Goal: Task Accomplishment & Management: Complete application form

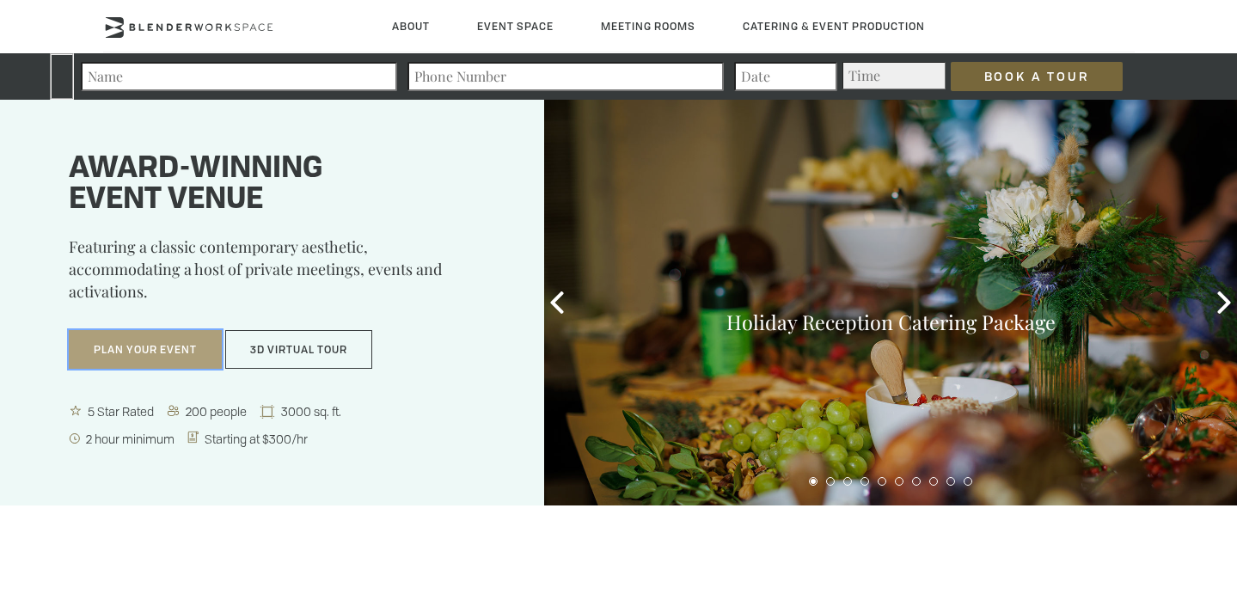
click at [157, 353] on button "Plan Your Event" at bounding box center [145, 350] width 153 height 40
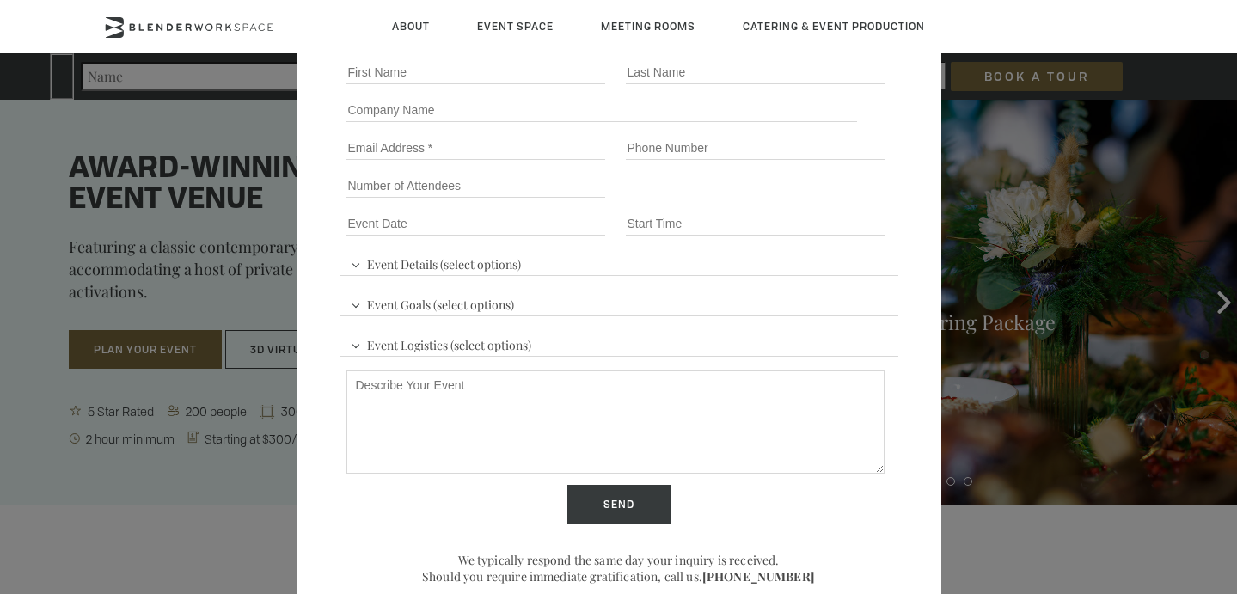
scroll to position [195, 0]
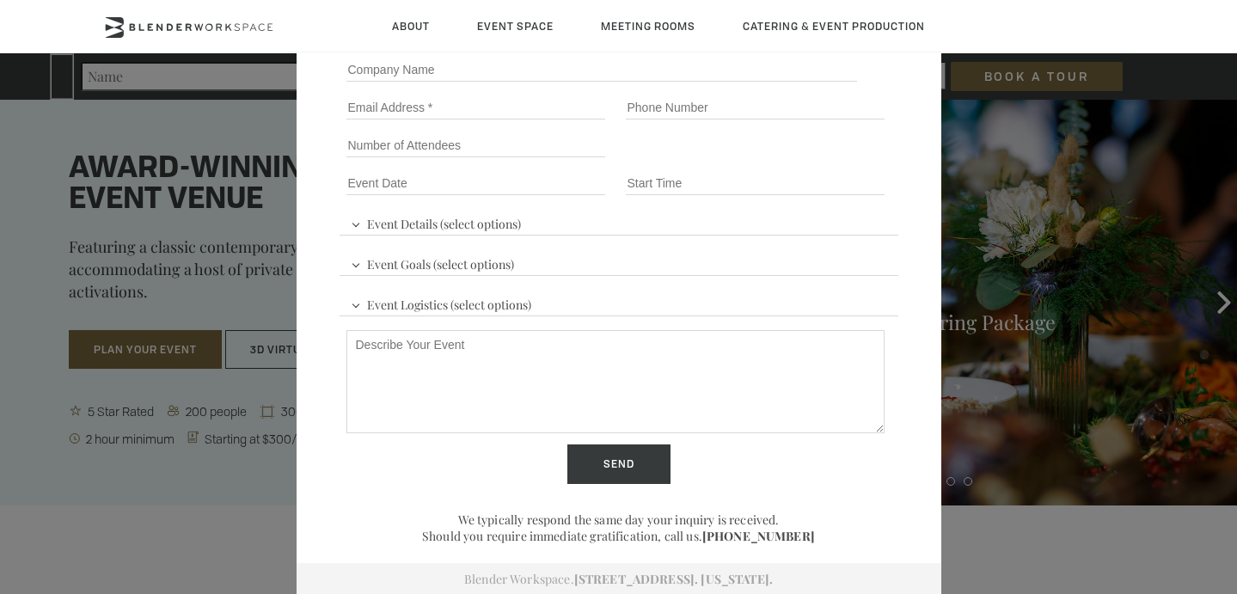
click at [181, 462] on div "Event Space Inquiry. The Blender experience is better in-person. Event Details …" at bounding box center [618, 297] width 1237 height 594
click at [276, 156] on div "Event Space Inquiry. The Blender experience is better in-person. Event Details …" at bounding box center [618, 297] width 1237 height 594
click at [258, 150] on div "Event Space Inquiry. The Blender experience is better in-person. Event Details …" at bounding box center [618, 297] width 1237 height 594
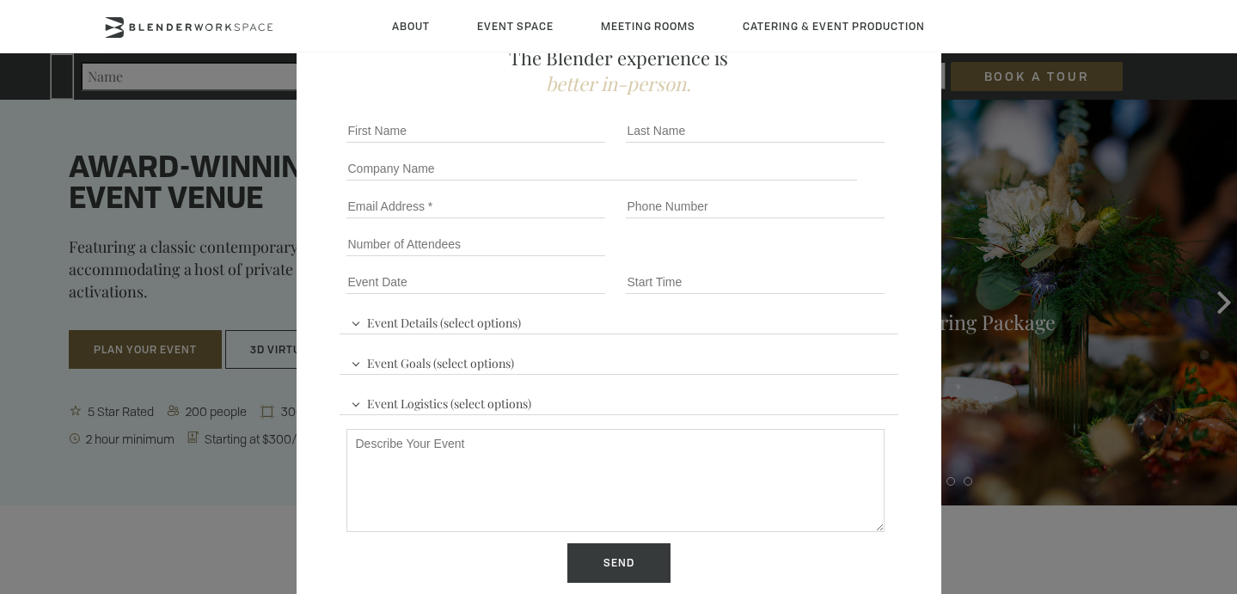
scroll to position [0, 0]
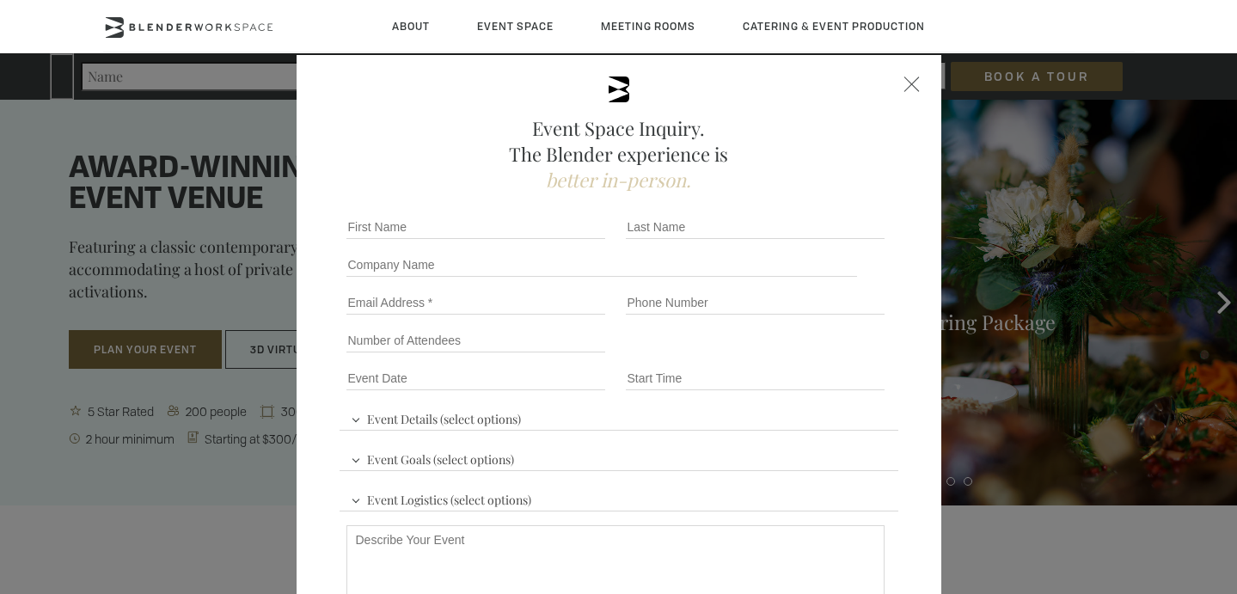
click at [914, 83] on div at bounding box center [911, 83] width 15 height 15
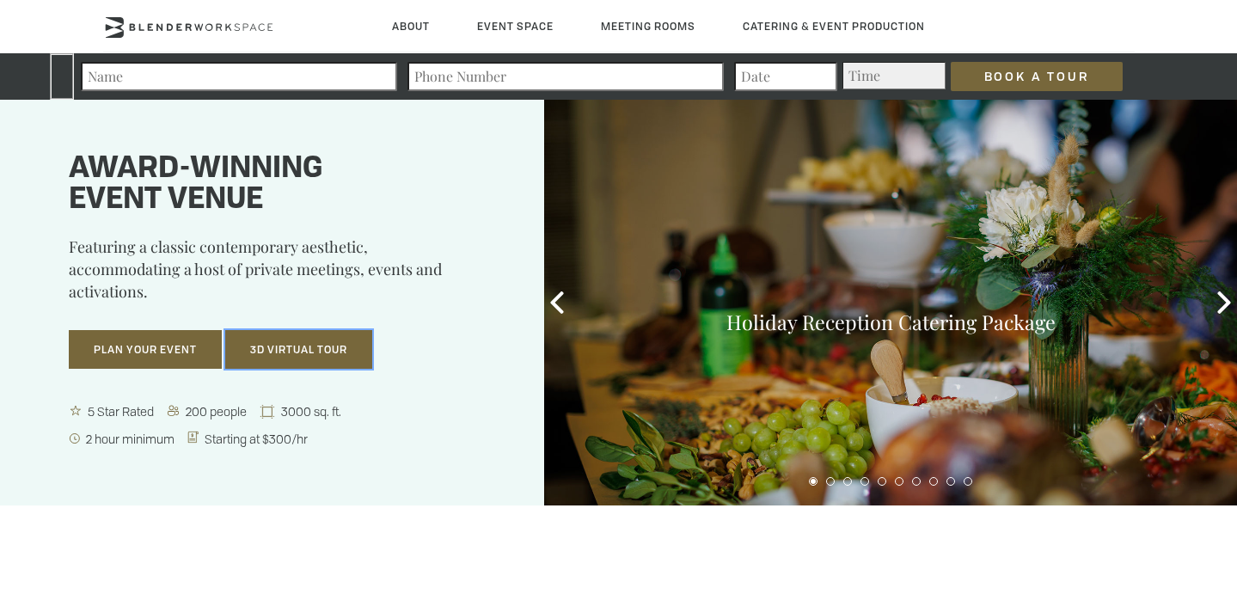
click at [321, 344] on button "3D Virtual Tour" at bounding box center [298, 350] width 147 height 40
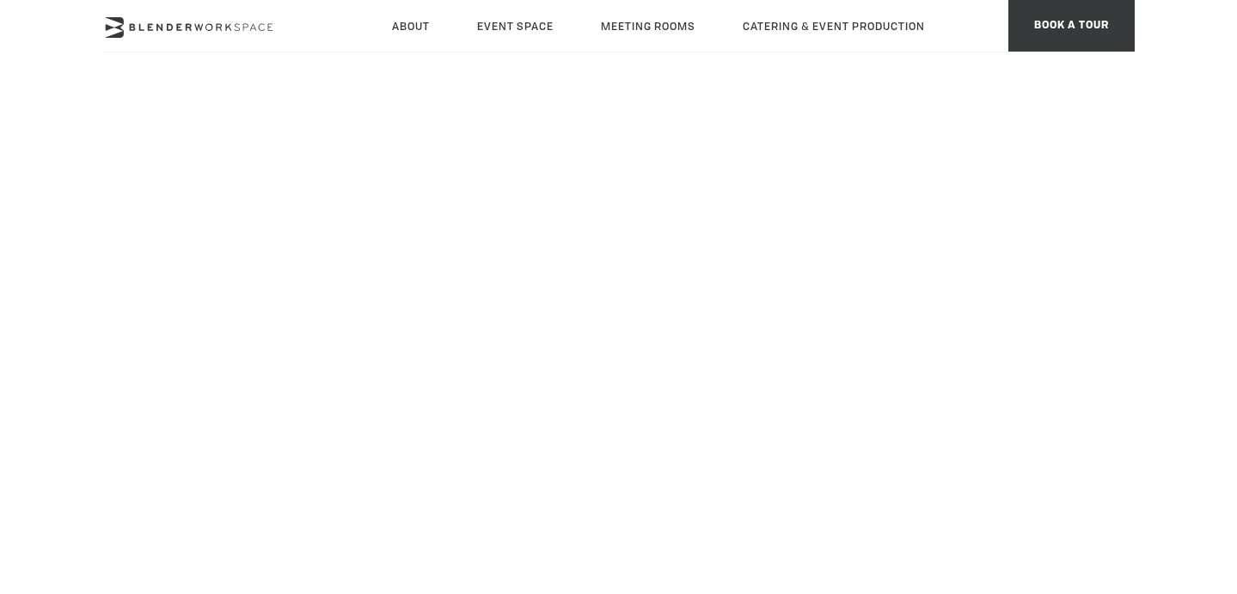
scroll to position [210, 0]
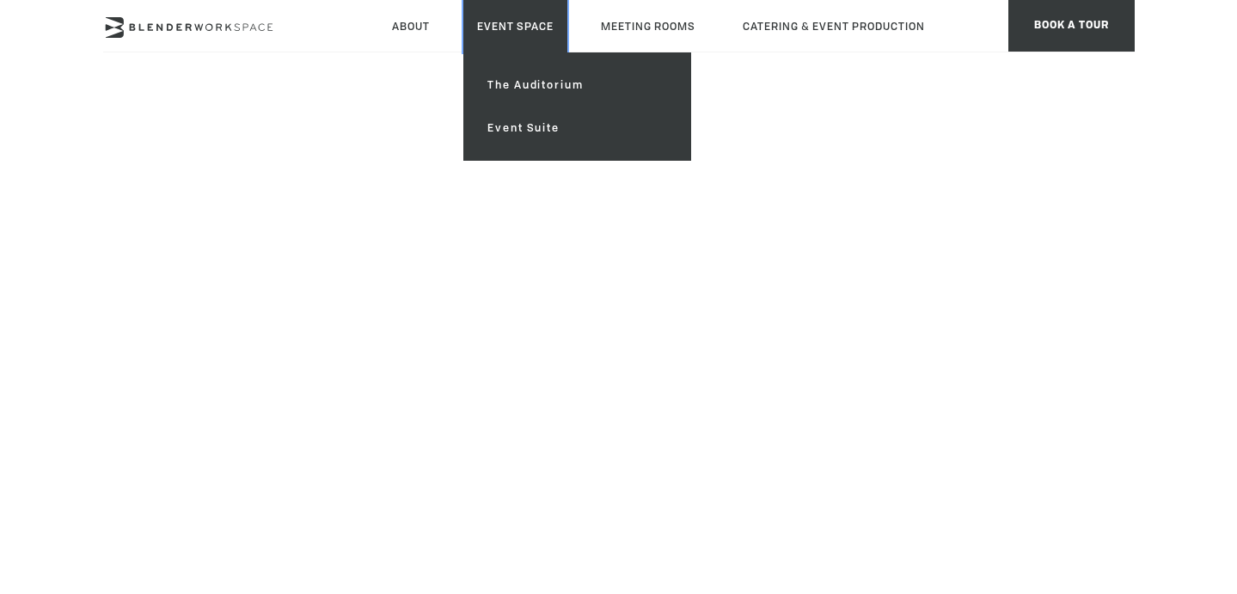
click at [494, 18] on link "Event Space" at bounding box center [515, 26] width 104 height 52
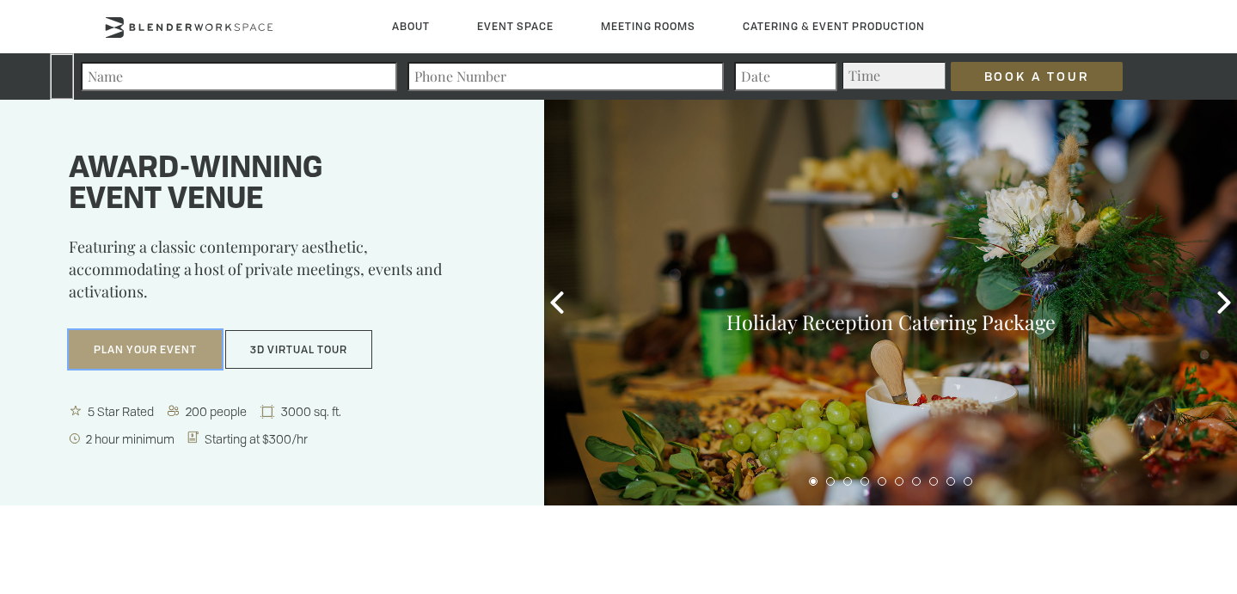
click at [131, 351] on button "Plan Your Event" at bounding box center [145, 350] width 153 height 40
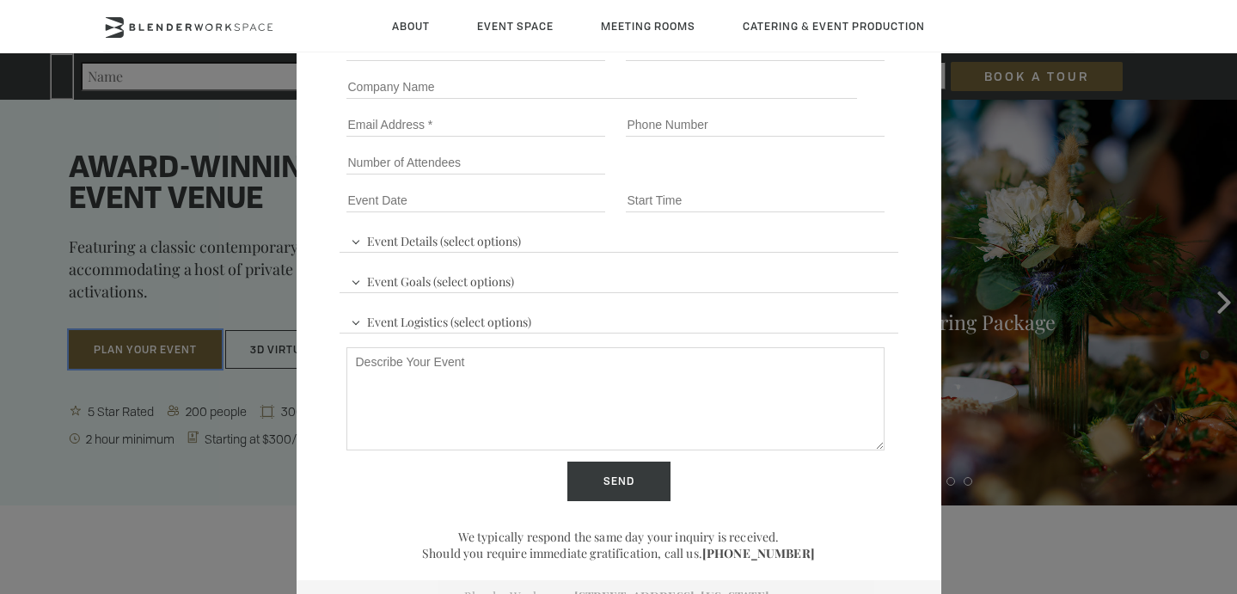
scroll to position [195, 0]
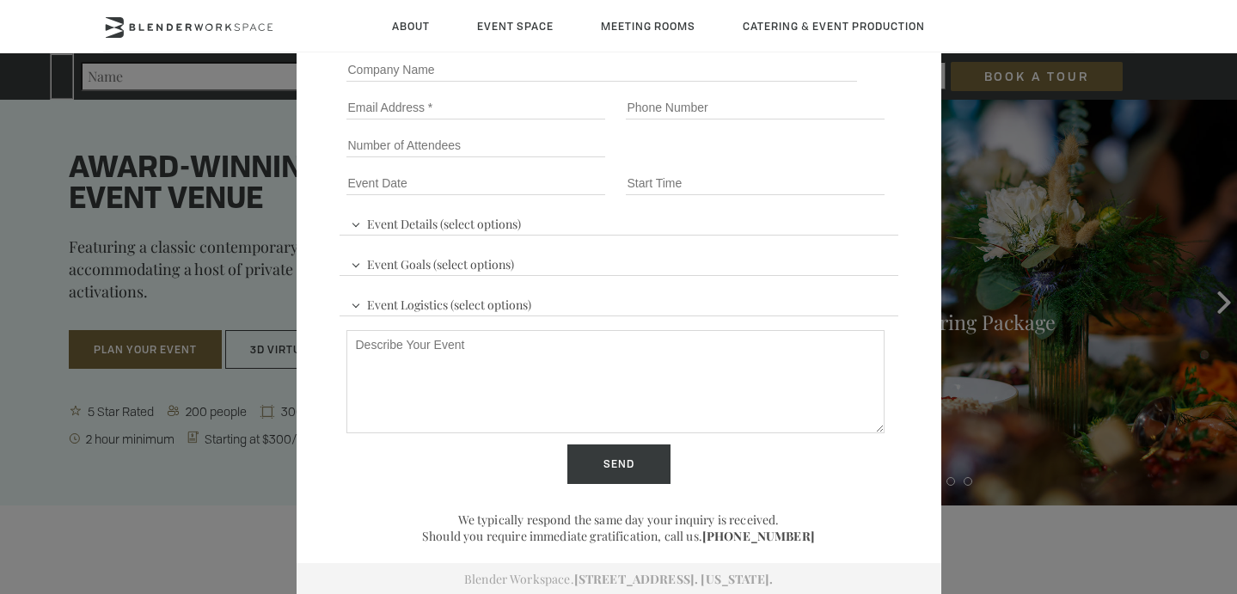
click at [153, 517] on div "Event Space Inquiry. The Blender experience is better in-person. Event Details …" at bounding box center [618, 297] width 1237 height 594
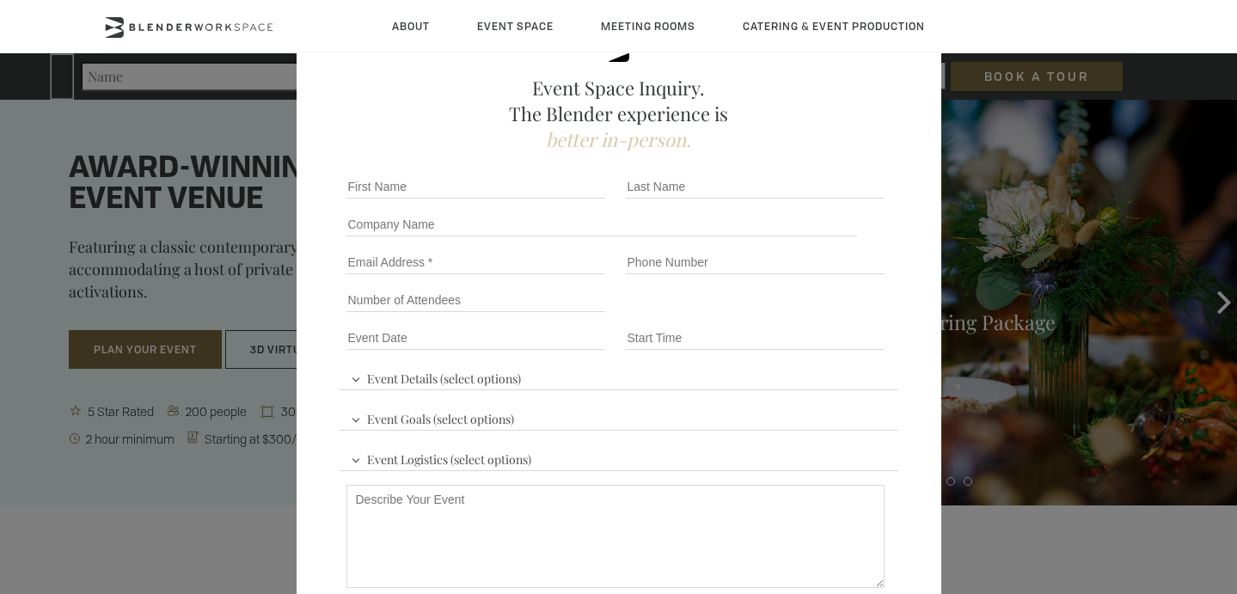
scroll to position [36, 0]
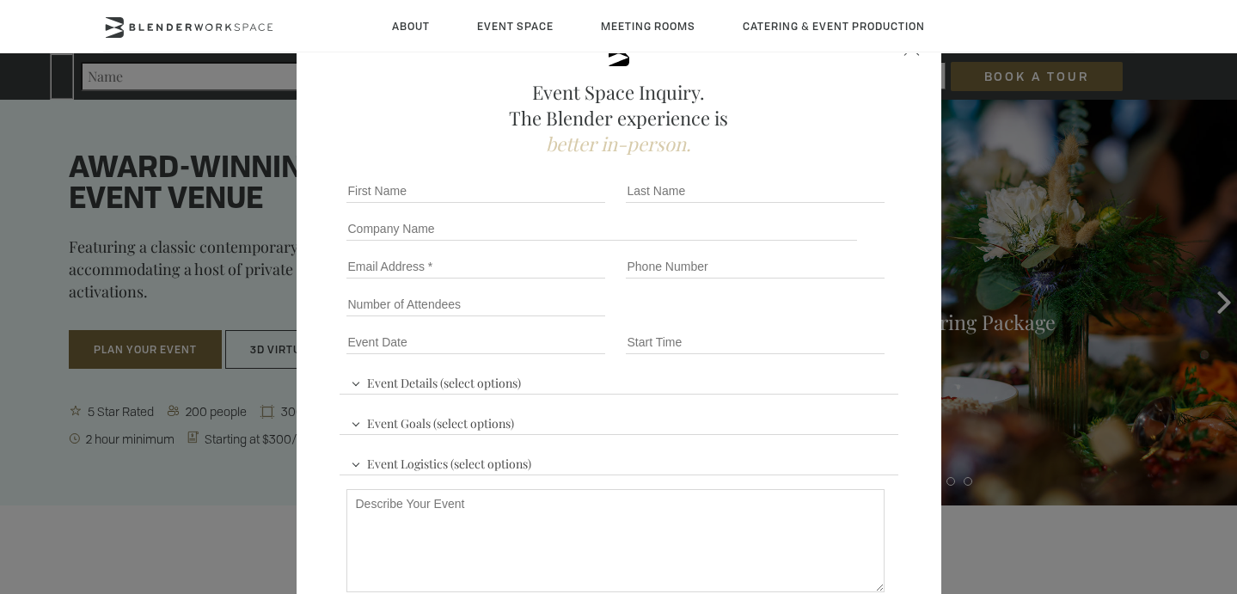
click at [354, 381] on span "Event Details (select options)" at bounding box center [435, 381] width 179 height 26
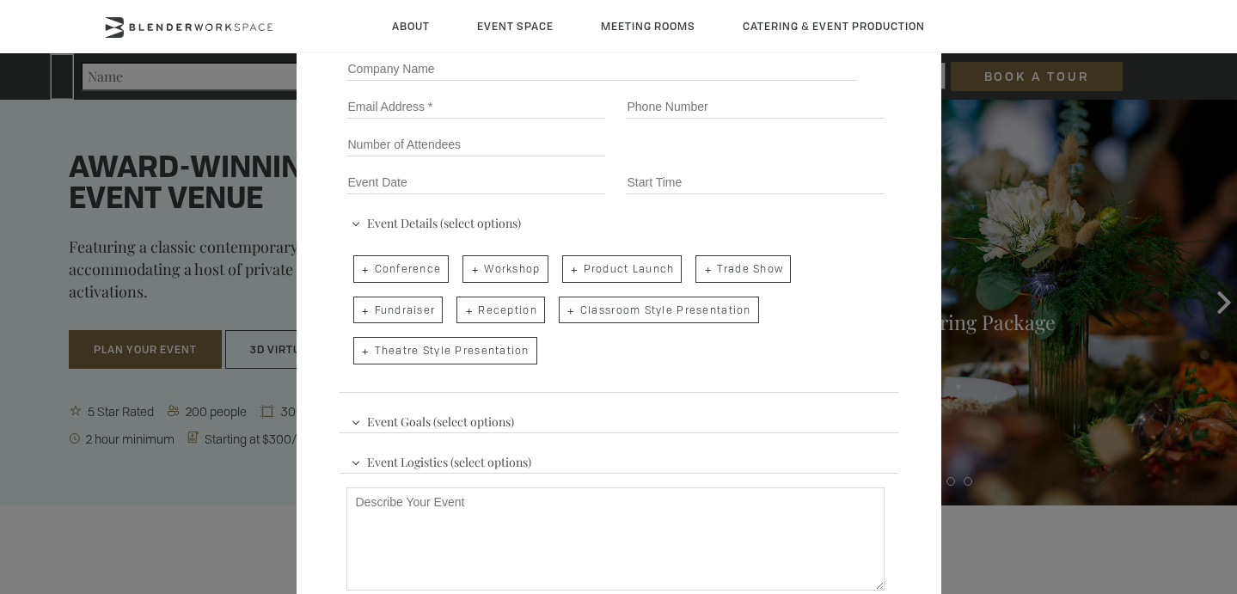
scroll to position [247, 0]
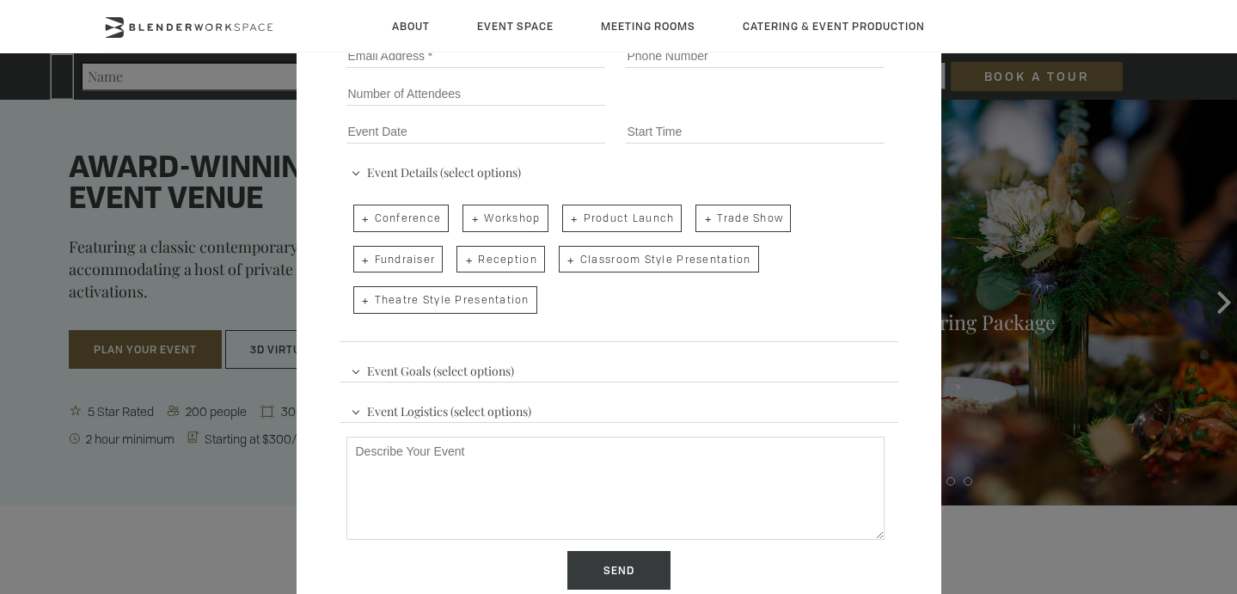
click at [391, 369] on span "Event Goals (select options)" at bounding box center [432, 369] width 172 height 26
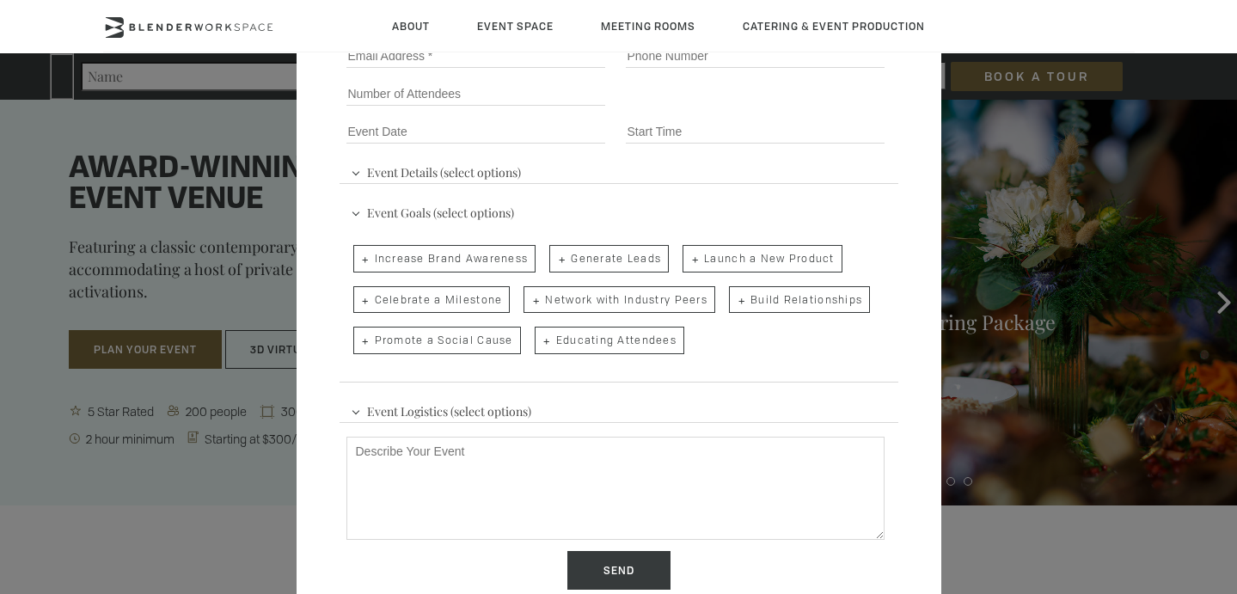
click at [383, 420] on span "Event Logistics (select options)" at bounding box center [440, 409] width 189 height 26
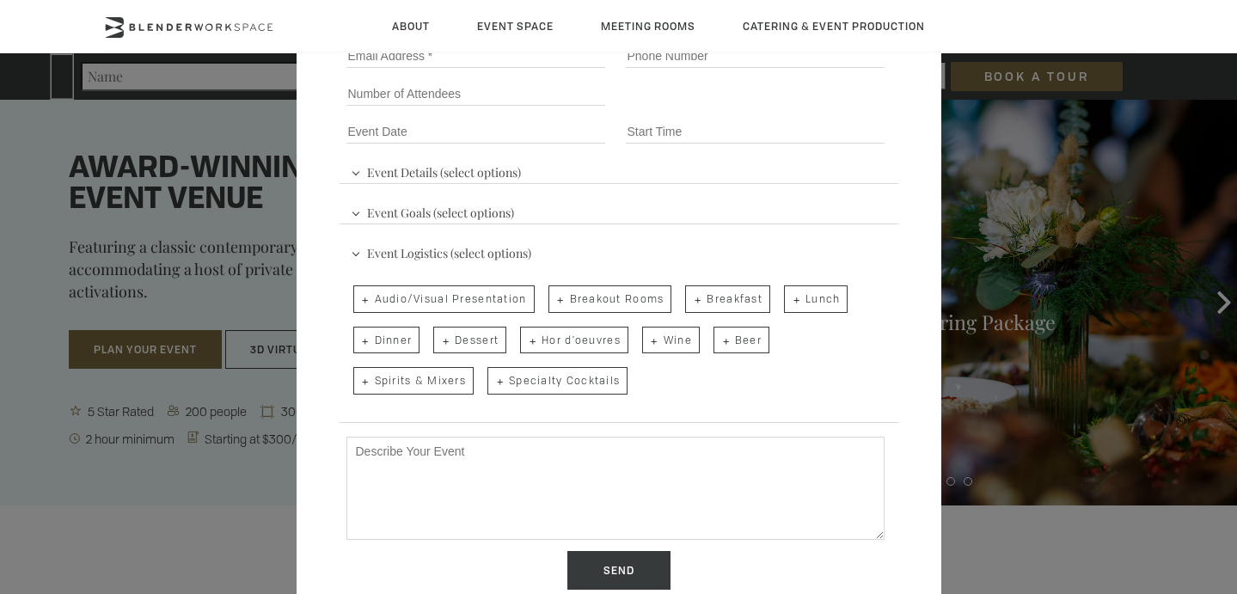
click at [339, 345] on div "Event Logistics (select options) Audio/Visual Presentation Breakout Rooms Break…" at bounding box center [618, 326] width 559 height 191
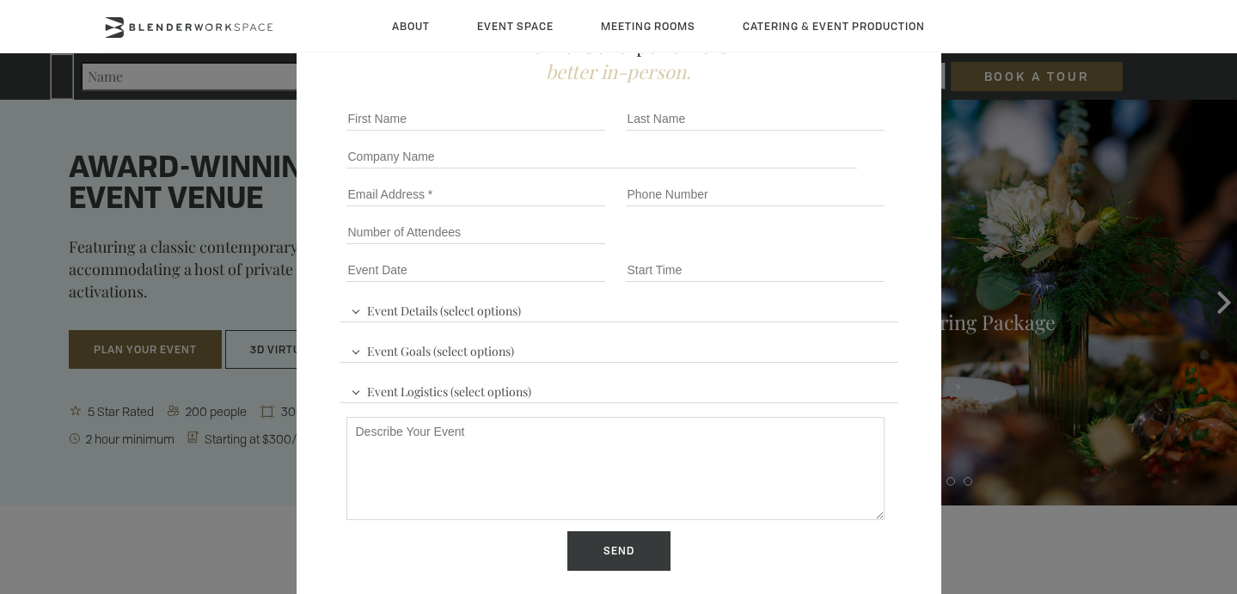
scroll to position [0, 0]
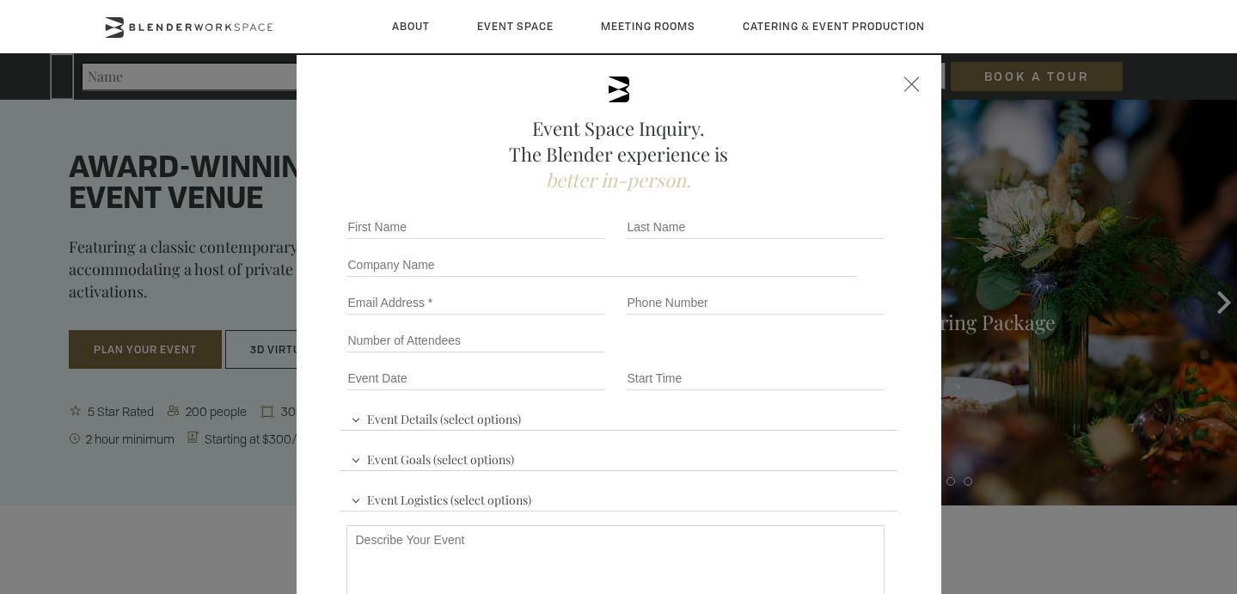
click at [95, 447] on div "Event Space Inquiry. The Blender experience is better in-person. Event Details …" at bounding box center [618, 297] width 1237 height 594
click at [927, 84] on div "Event Space Inquiry. The Blender experience is better in-person. Event Details …" at bounding box center [619, 423] width 645 height 736
click at [911, 84] on span at bounding box center [910, 83] width 15 height 15
